Goal: Task Accomplishment & Management: Use online tool/utility

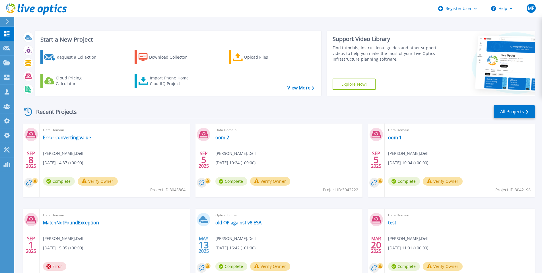
click at [6, 23] on icon at bounding box center [7, 21] width 3 height 5
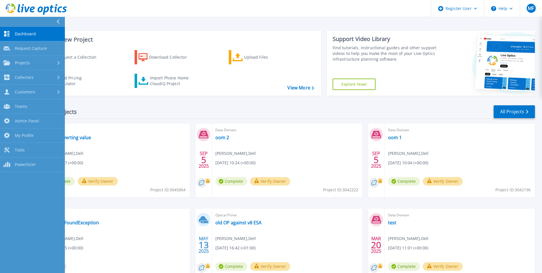
click at [117, 105] on div "Recent Projects All Projects [DATE] Data Domain Error converting value [PERSON_…" at bounding box center [278, 199] width 513 height 198
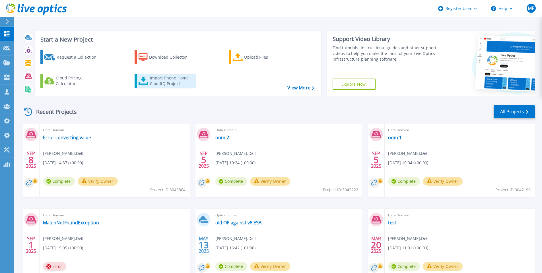
click at [154, 82] on div "Import Phone Home CloudIQ Project" at bounding box center [172, 80] width 44 height 11
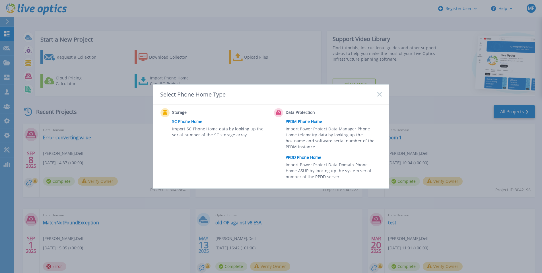
click at [135, 108] on div "Select Phone Home Type Storage SC Phone Home Import SC Phone Home data by looki…" at bounding box center [271, 136] width 542 height 273
click at [311, 158] on link "PPDD Phone Home" at bounding box center [334, 157] width 99 height 9
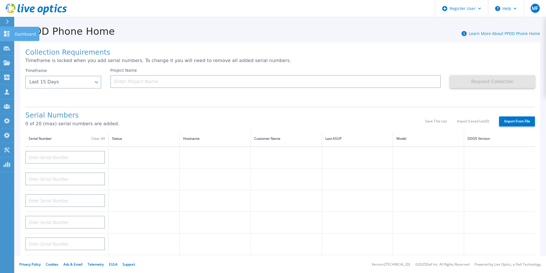
click at [33, 31] on p "Dashboard" at bounding box center [25, 34] width 21 height 15
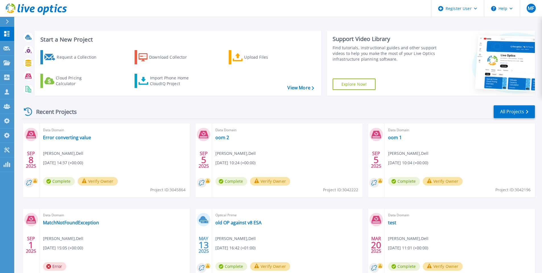
drag, startPoint x: 147, startPoint y: 109, endPoint x: 177, endPoint y: 236, distance: 130.2
click at [177, 236] on div "Data Domain MatchNotFoundException Miguel Figueiredo , Dell 09/01/2025, 15:05 (…" at bounding box center [115, 245] width 150 height 74
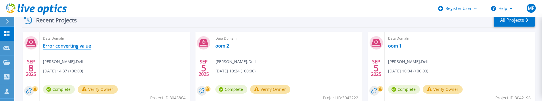
scroll to position [85, 0]
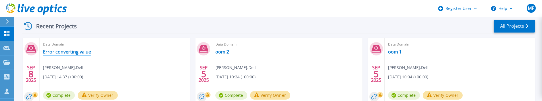
click at [71, 53] on link "Error converting value" at bounding box center [67, 52] width 48 height 6
